Goal: Task Accomplishment & Management: Complete application form

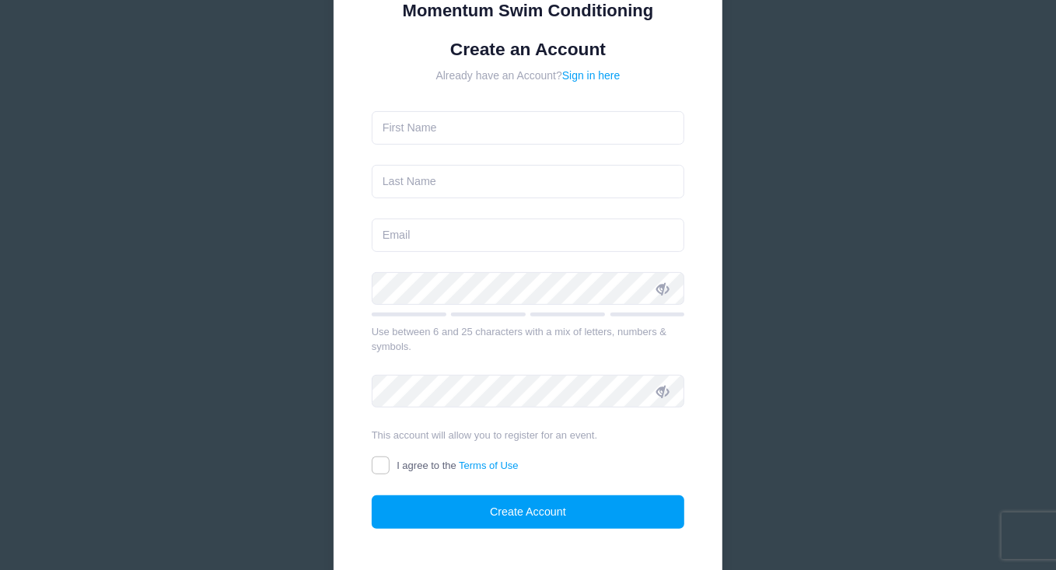
scroll to position [155, 0]
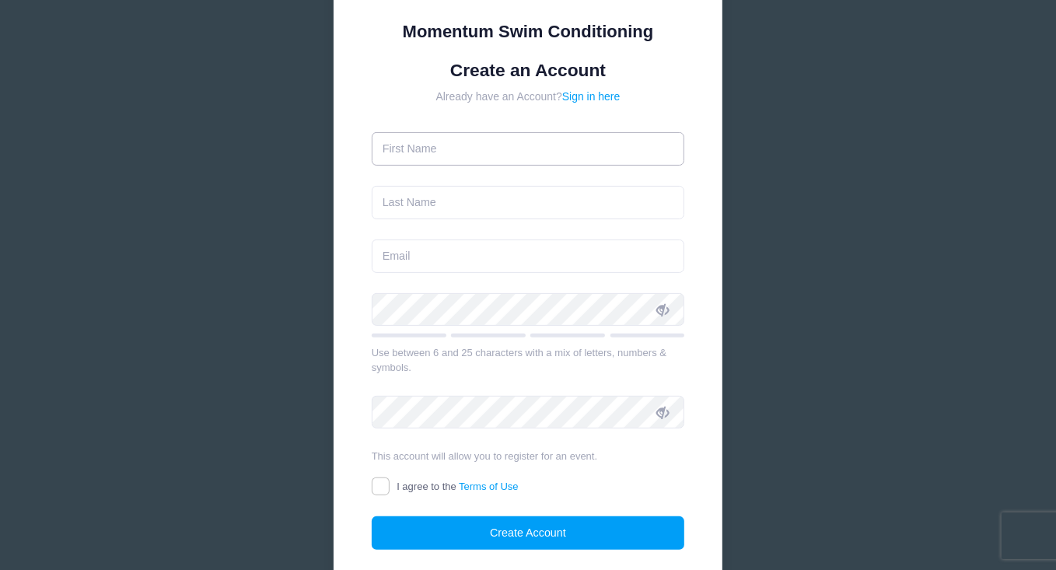
click at [423, 140] on input "text" at bounding box center [528, 148] width 313 height 33
type input "[PERSON_NAME]"
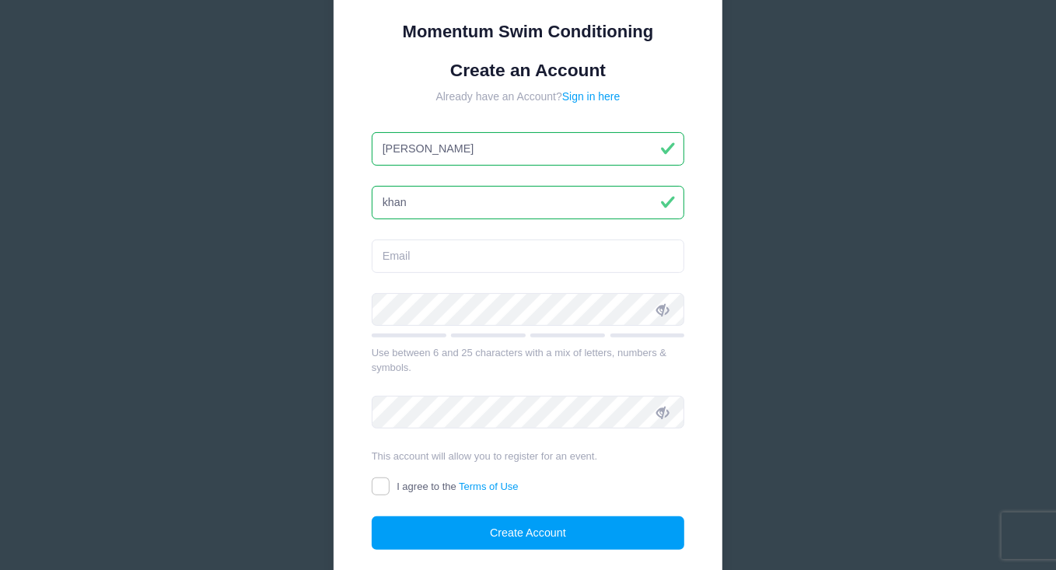
type input "khan"
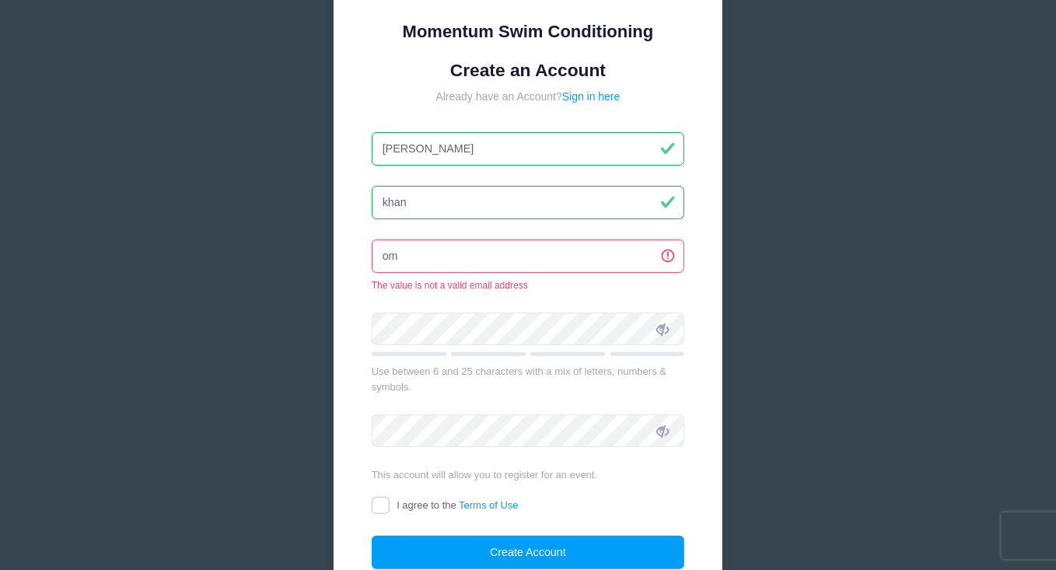
type input "[EMAIL_ADDRESS][DOMAIN_NAME]"
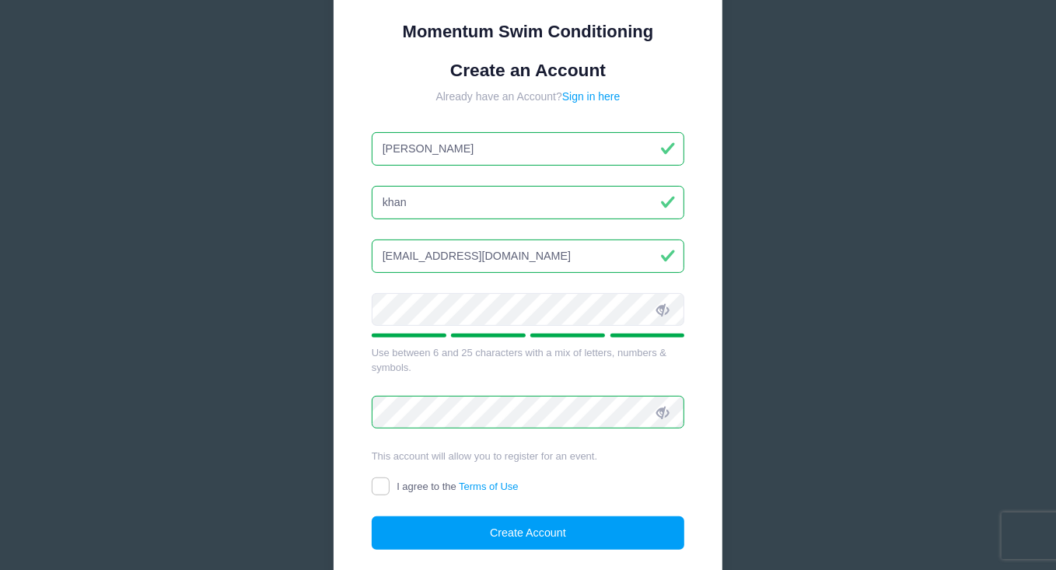
click at [390, 487] on label "I agree to the Terms of Use" at bounding box center [445, 487] width 147 height 16
click at [390, 487] on input "I agree to the Terms of Use" at bounding box center [381, 486] width 18 height 18
checkbox input "true"
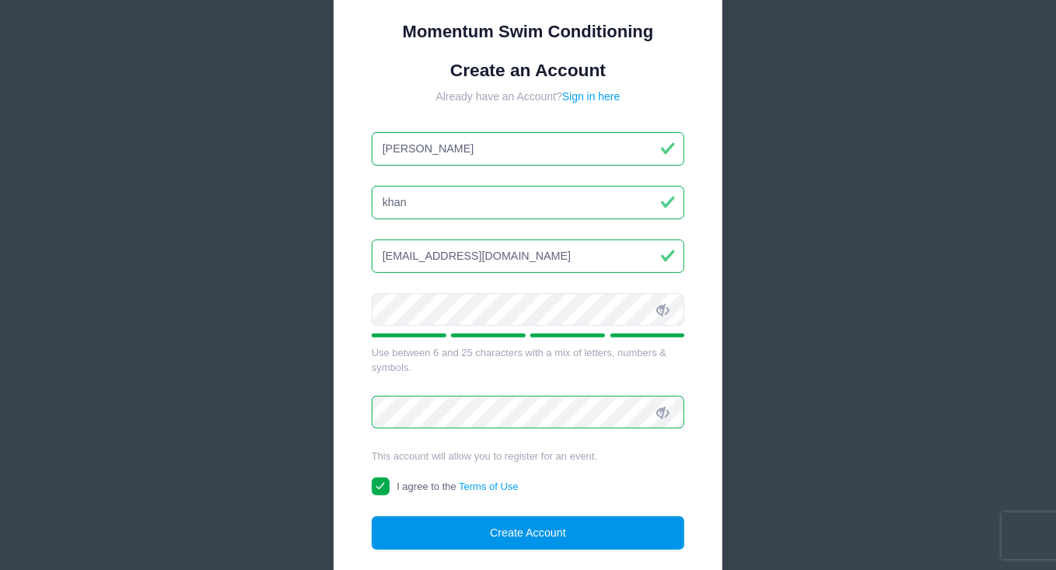
click at [543, 536] on button "Create Account" at bounding box center [528, 532] width 313 height 33
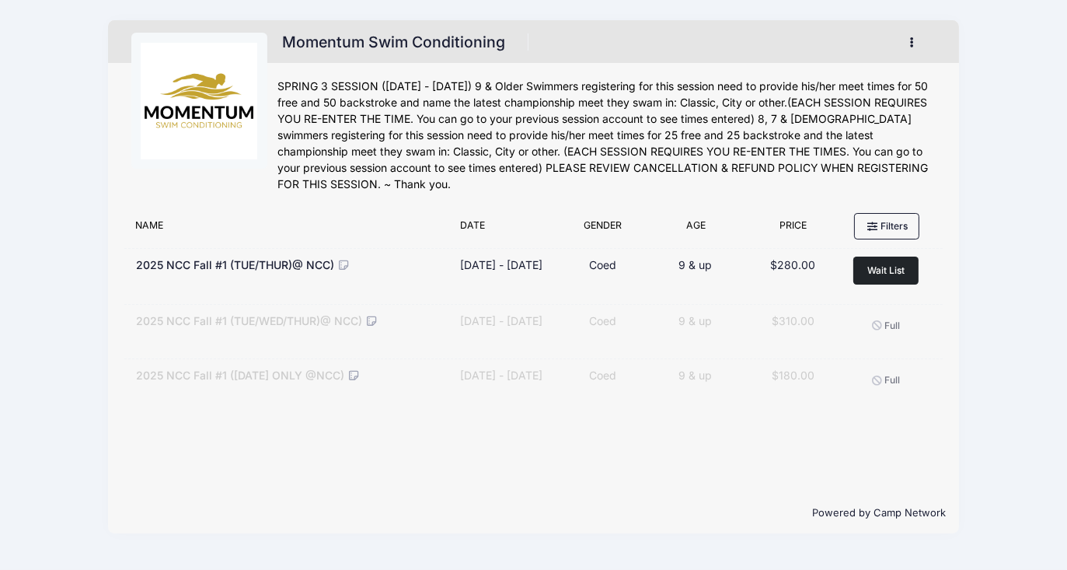
click at [376, 412] on div "2025 NCC Fall #1 (TUE/THUR)@ NCC) Dates [DATE] - [DATE] [DATE] - [DATE] Type Co…" at bounding box center [534, 329] width 820 height 165
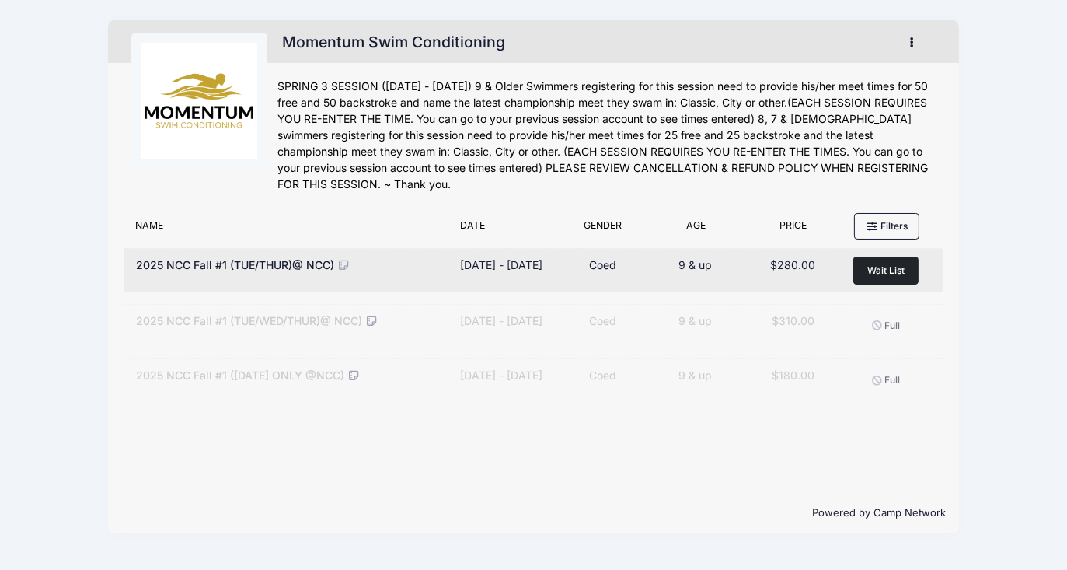
click at [894, 269] on span "Wait List" at bounding box center [886, 270] width 37 height 12
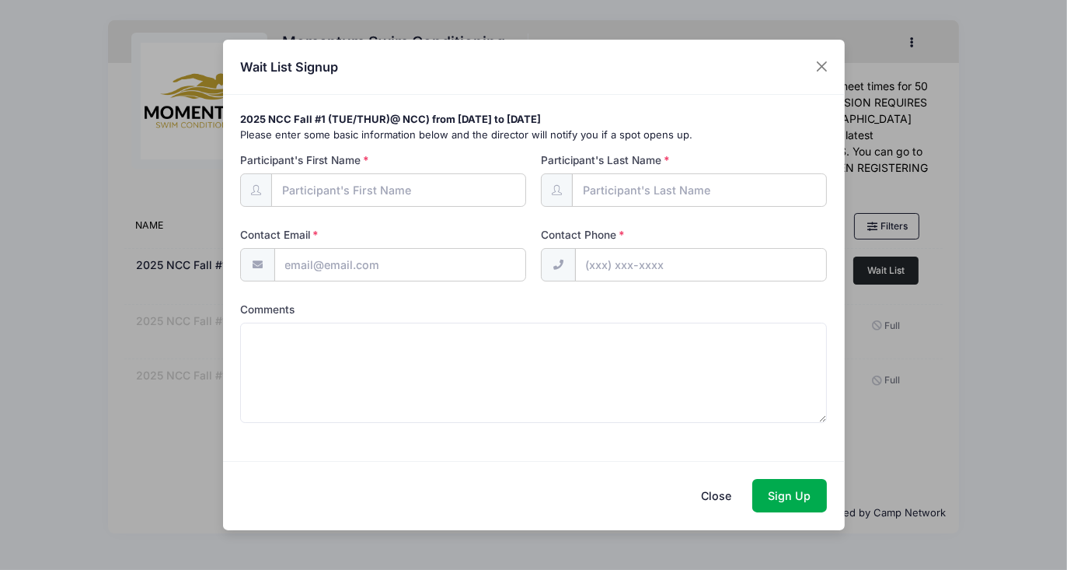
click at [379, 190] on input "Participant's First Name" at bounding box center [398, 189] width 255 height 33
type input "[PERSON_NAME]"
type input "khan"
type input "[EMAIL_ADDRESS][DOMAIN_NAME]"
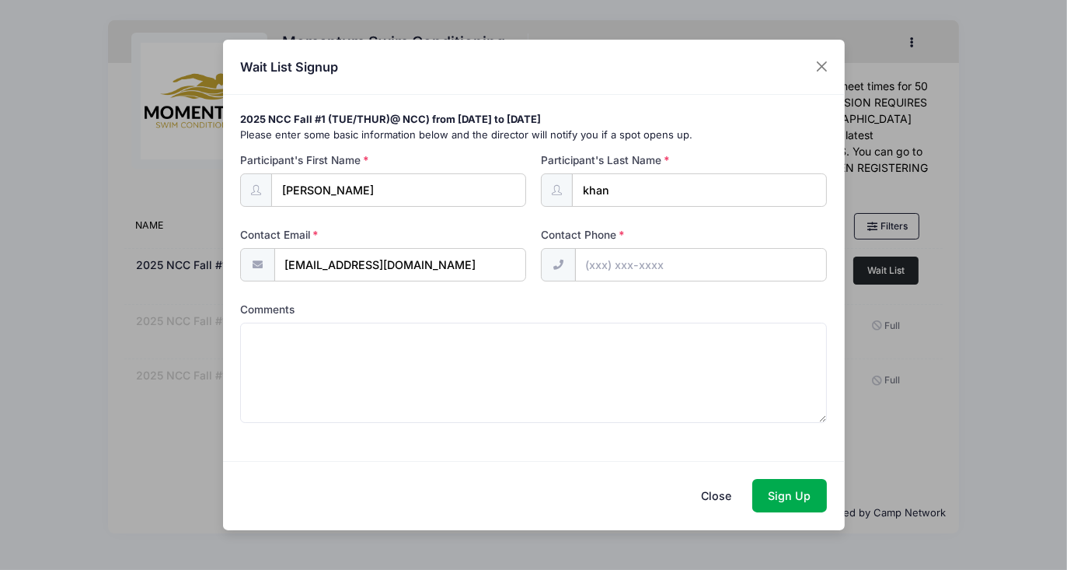
type input "[PHONE_NUMBER]"
drag, startPoint x: 317, startPoint y: 190, endPoint x: 271, endPoint y: 181, distance: 47.6
click at [271, 181] on input "[PERSON_NAME]" at bounding box center [398, 189] width 255 height 33
type input "ZOHAIB"
type input "[PERSON_NAME]"
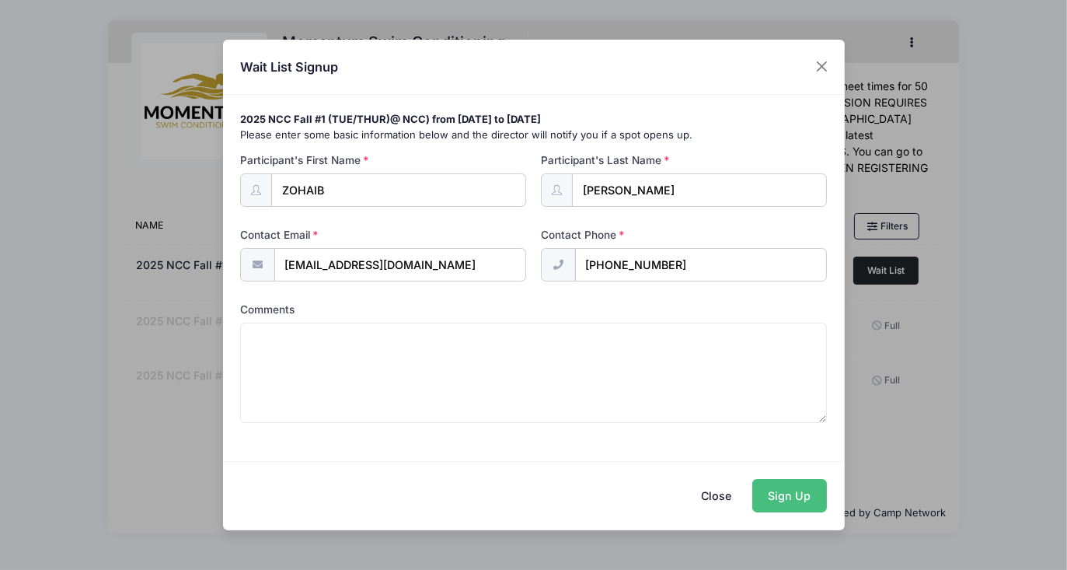
type input "[PHONE_NUMBER]"
click at [788, 494] on button "Sign Up" at bounding box center [790, 495] width 75 height 33
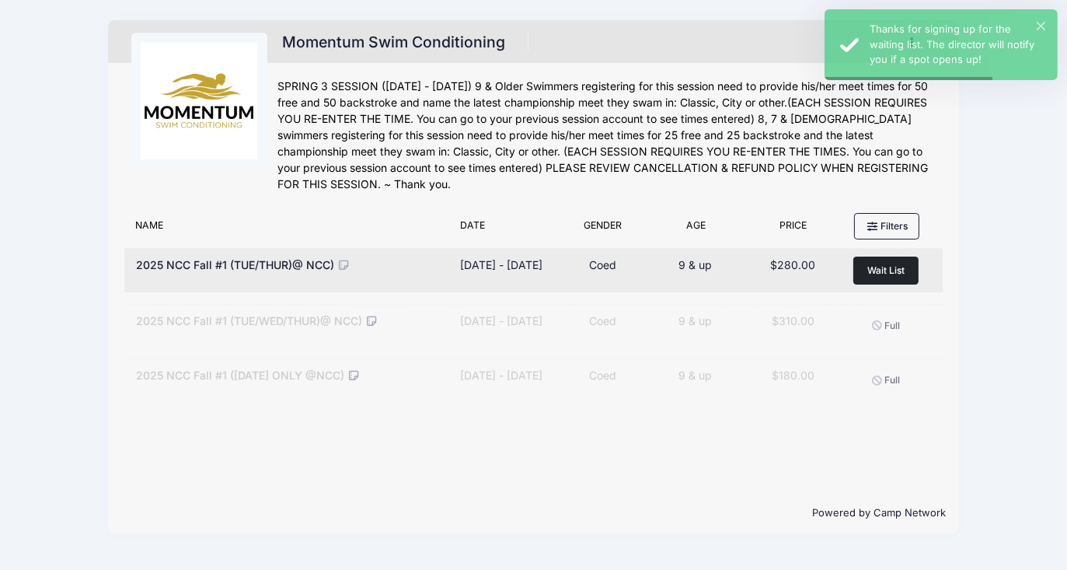
click at [865, 271] on button "Wait List" at bounding box center [886, 270] width 65 height 27
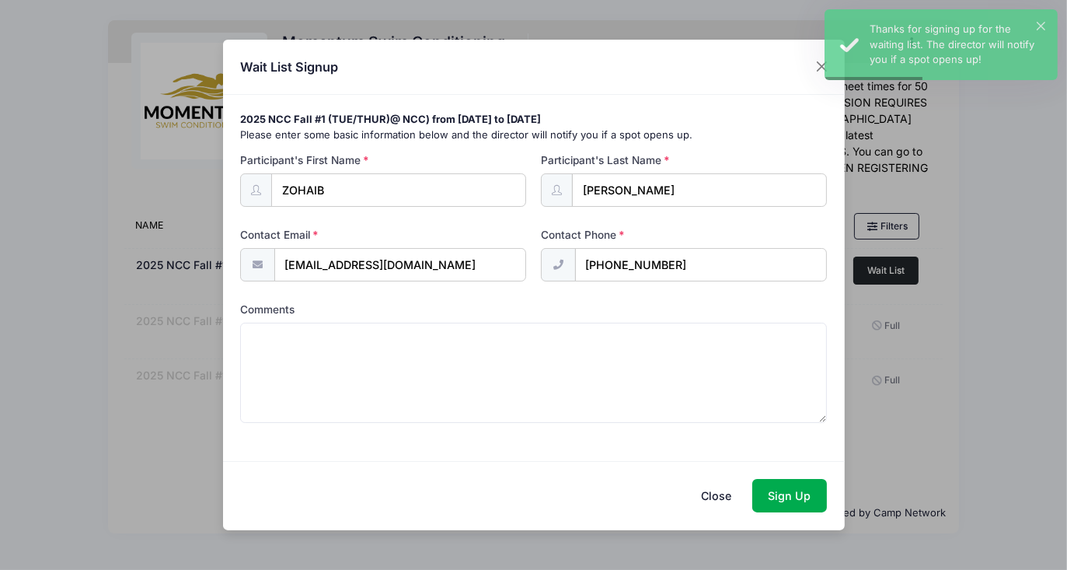
drag, startPoint x: 323, startPoint y: 197, endPoint x: 160, endPoint y: 186, distance: 163.6
click at [160, 186] on div "Wait List Signup 2025 NCC Fall #1 (TUE/THUR)@ NCC) from [DATE] to [DATE] Please…" at bounding box center [533, 285] width 1067 height 570
